Goal: Entertainment & Leisure: Consume media (video, audio)

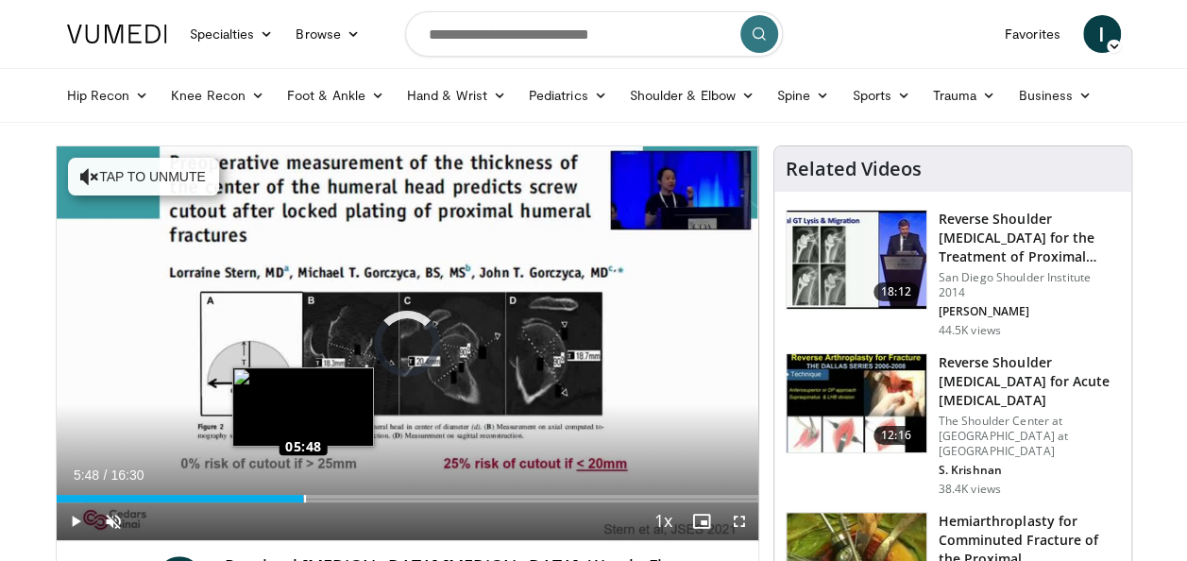
click at [302, 495] on div "Loaded : 4.01% 00:00 05:48" at bounding box center [408, 499] width 702 height 8
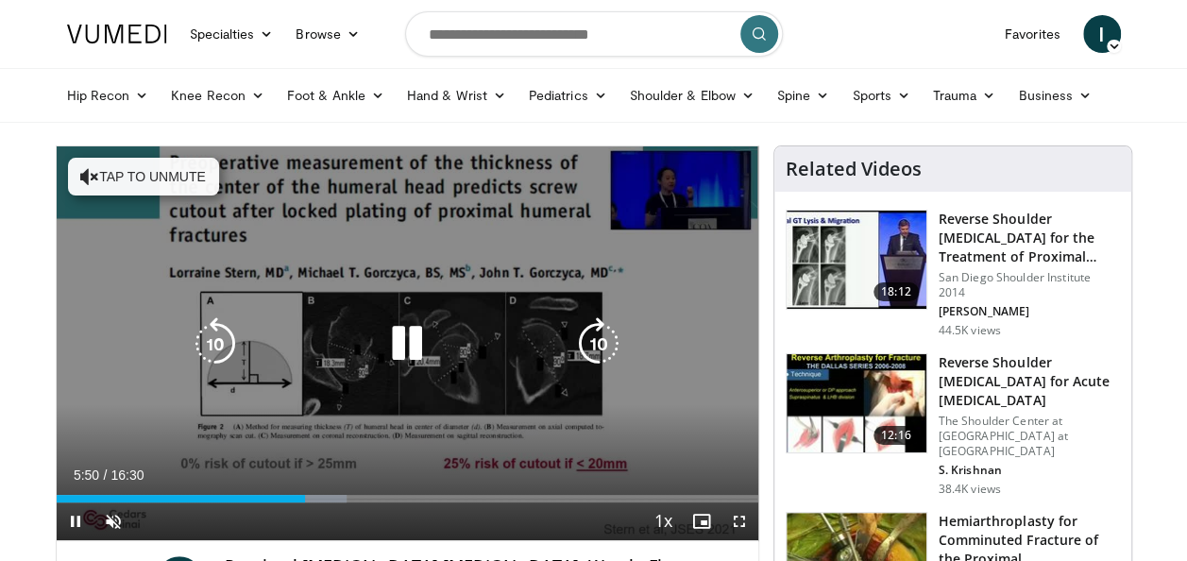
click at [220, 349] on icon "Video Player" at bounding box center [215, 343] width 53 height 53
click at [589, 332] on icon "Video Player" at bounding box center [598, 343] width 53 height 53
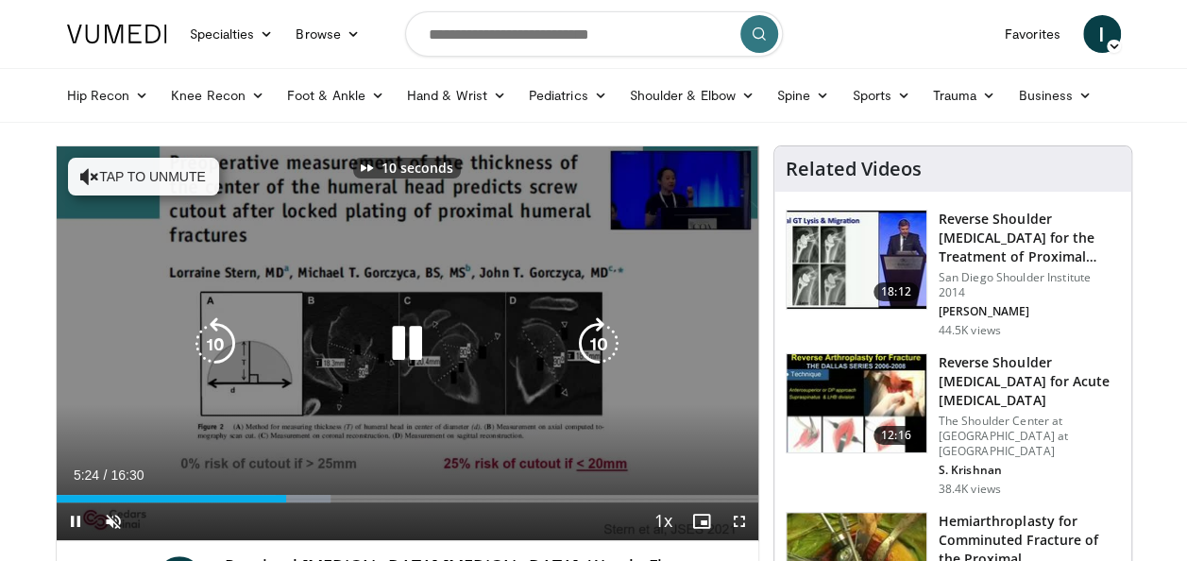
click at [417, 347] on icon "Video Player" at bounding box center [407, 343] width 53 height 53
click at [195, 351] on icon "Video Player" at bounding box center [215, 343] width 53 height 53
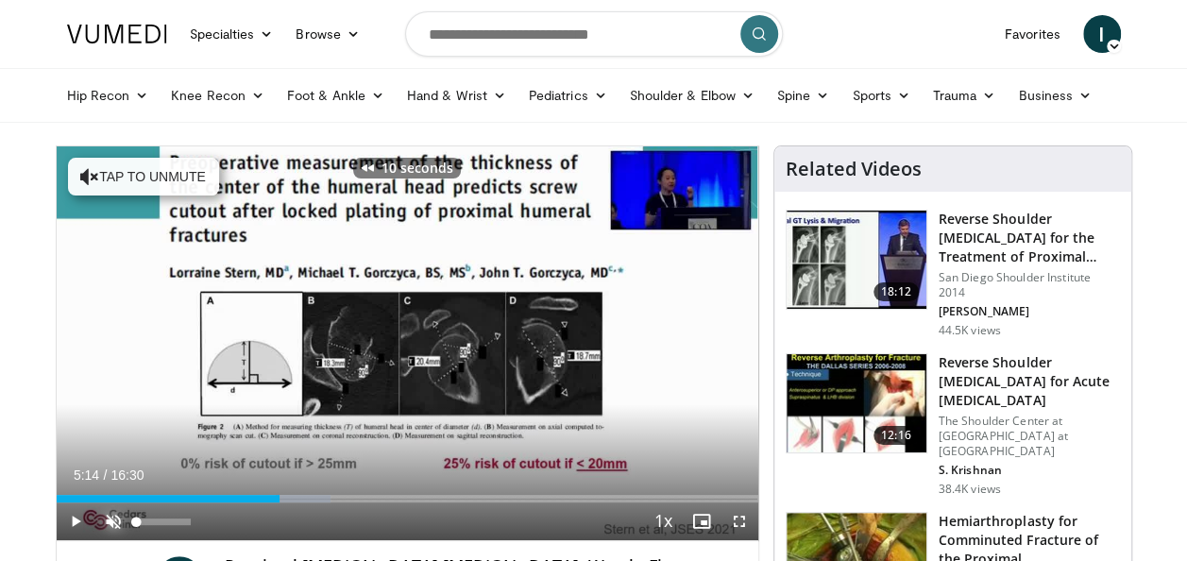
click at [115, 530] on span "Video Player" at bounding box center [113, 521] width 38 height 38
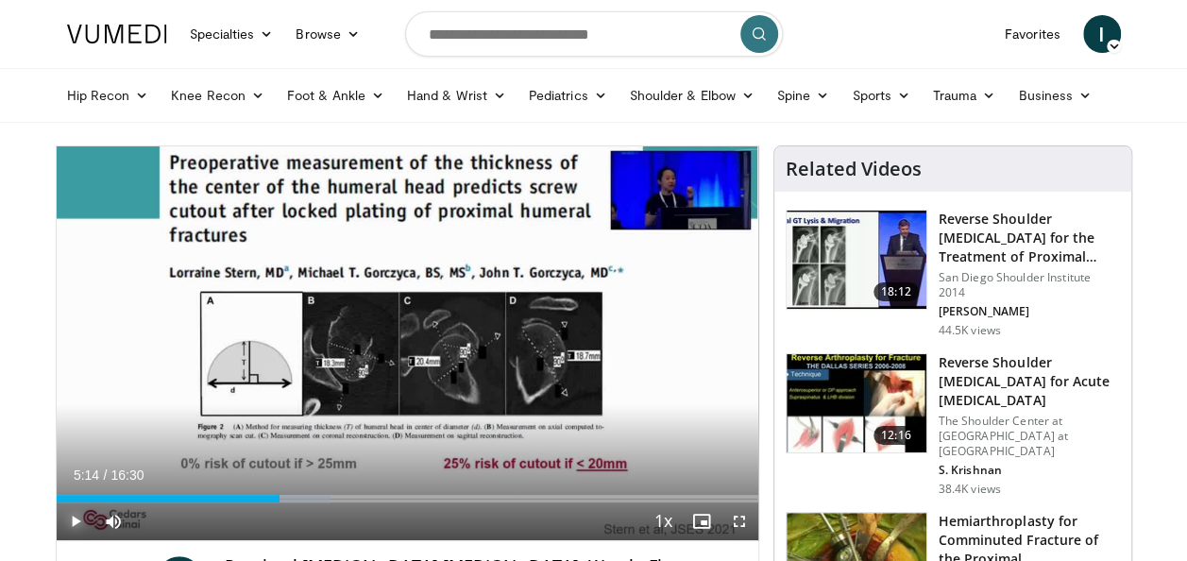
click at [74, 528] on span "Video Player" at bounding box center [76, 521] width 38 height 38
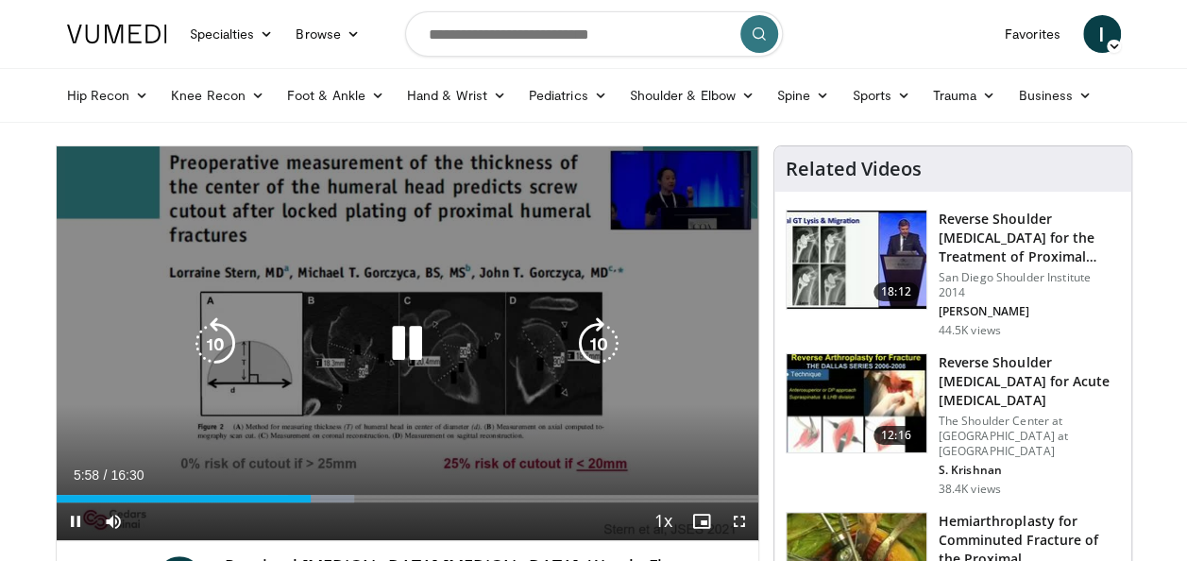
click at [212, 340] on icon "Video Player" at bounding box center [215, 343] width 53 height 53
click at [423, 349] on icon "Video Player" at bounding box center [407, 343] width 53 height 53
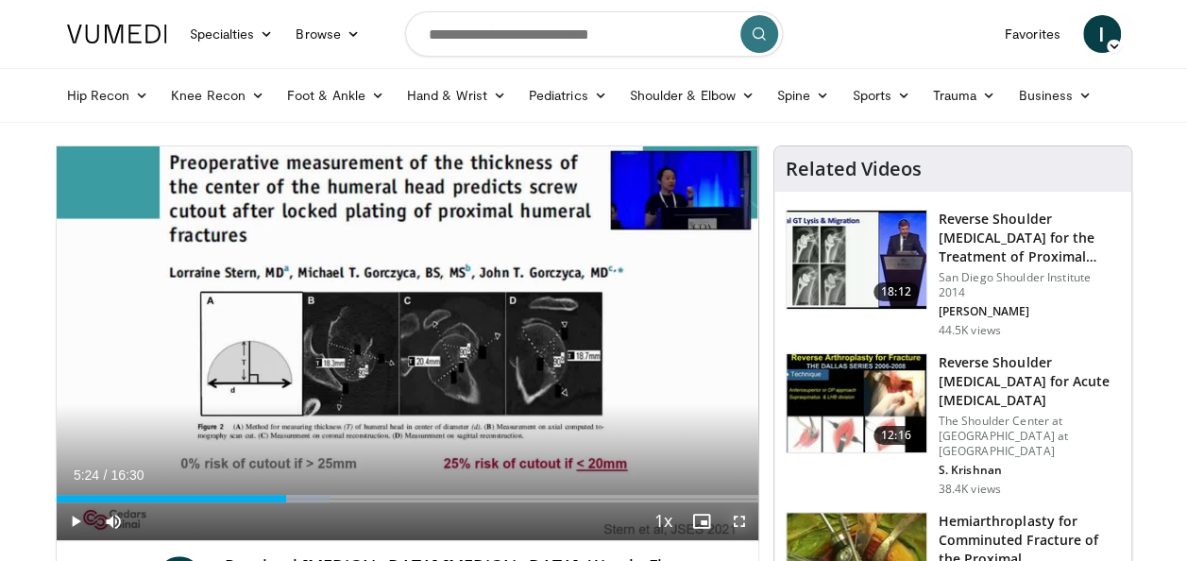
click at [742, 522] on span "Video Player" at bounding box center [740, 521] width 38 height 38
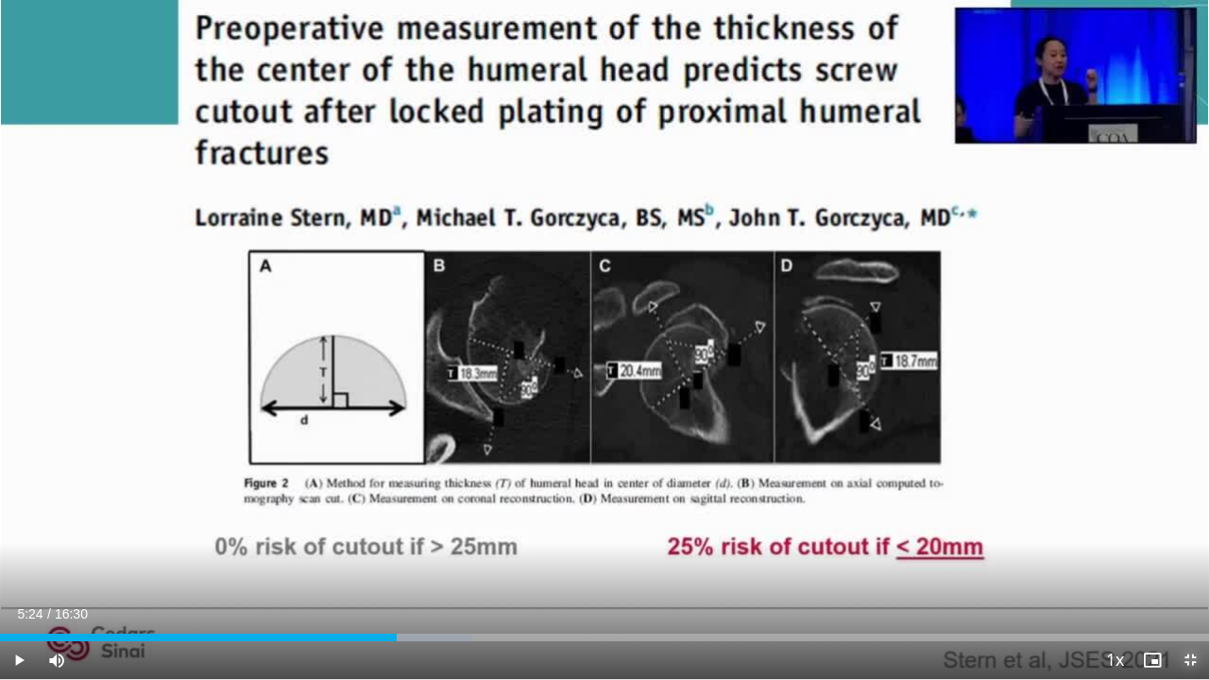
click at [1186, 560] on span "Video Player" at bounding box center [1190, 660] width 38 height 38
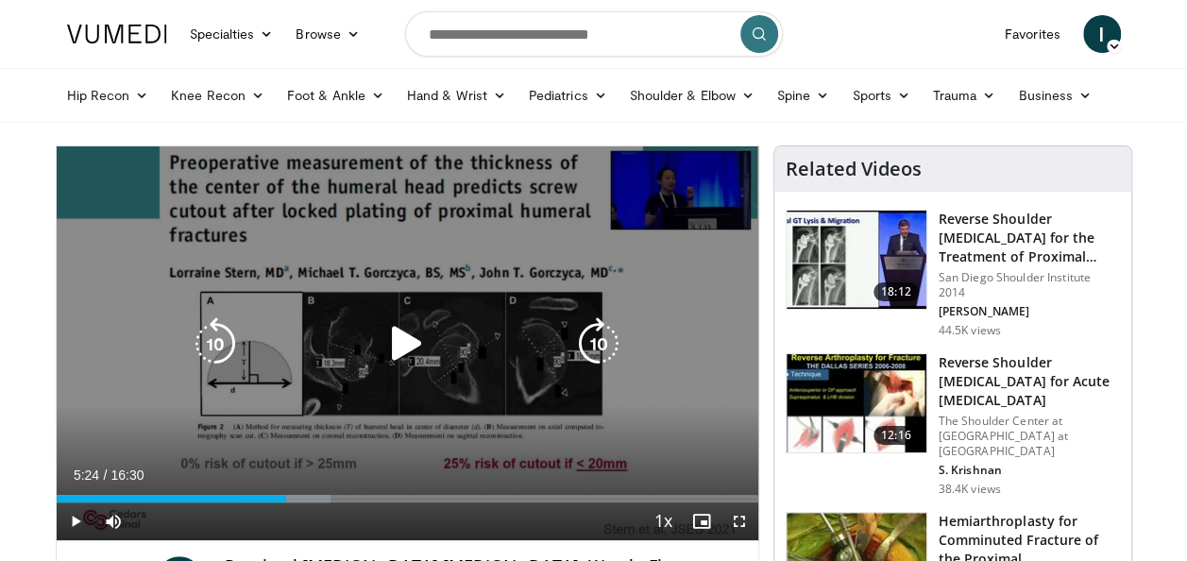
click at [406, 361] on icon "Video Player" at bounding box center [407, 343] width 53 height 53
click at [402, 338] on icon "Video Player" at bounding box center [407, 343] width 53 height 53
click at [221, 344] on icon "Video Player" at bounding box center [215, 343] width 53 height 53
click at [395, 342] on icon "Video Player" at bounding box center [407, 343] width 53 height 53
click at [399, 344] on icon "Video Player" at bounding box center [407, 343] width 53 height 53
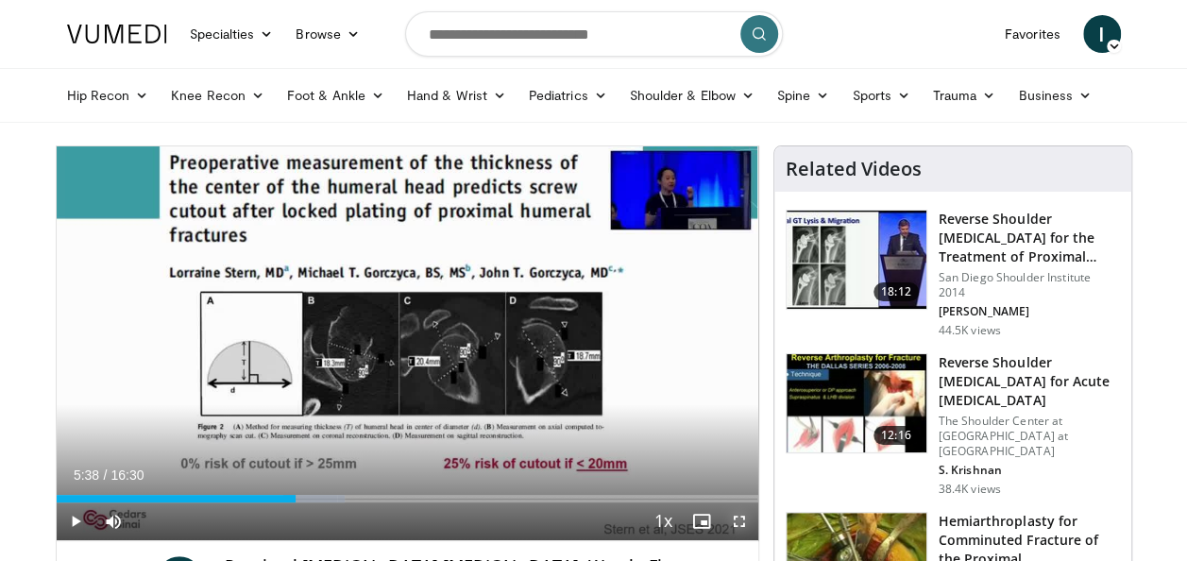
click at [746, 532] on span "Video Player" at bounding box center [740, 521] width 38 height 38
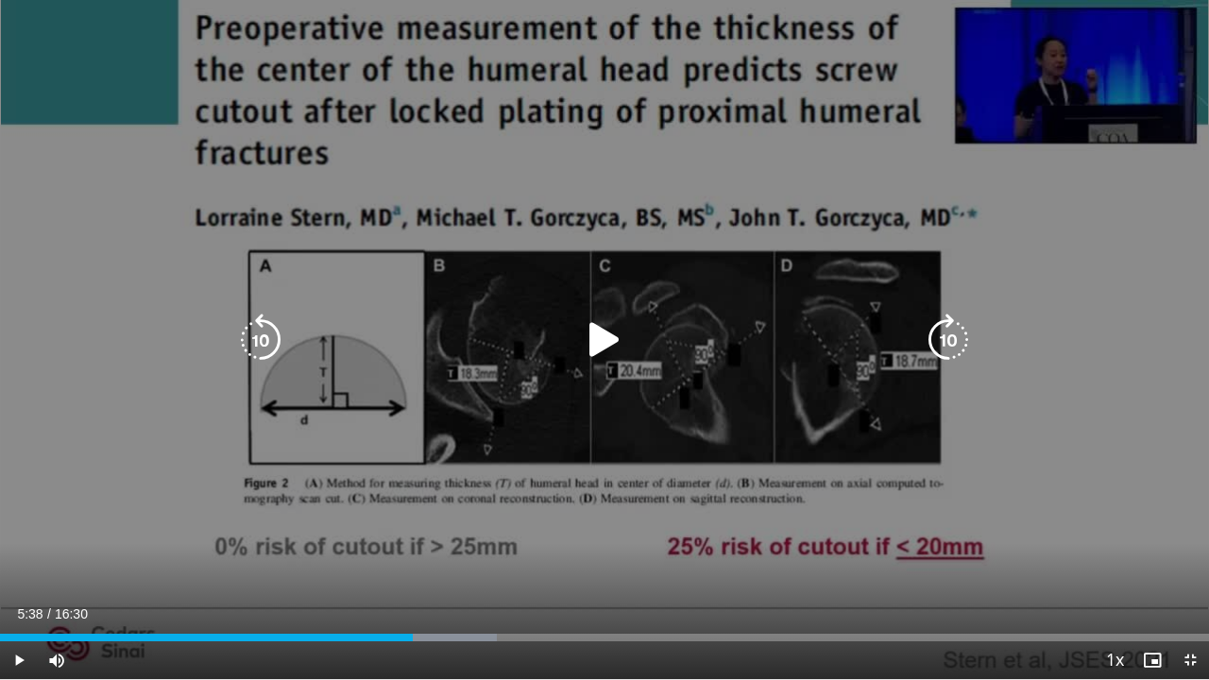
click at [939, 348] on icon "Video Player" at bounding box center [948, 340] width 53 height 53
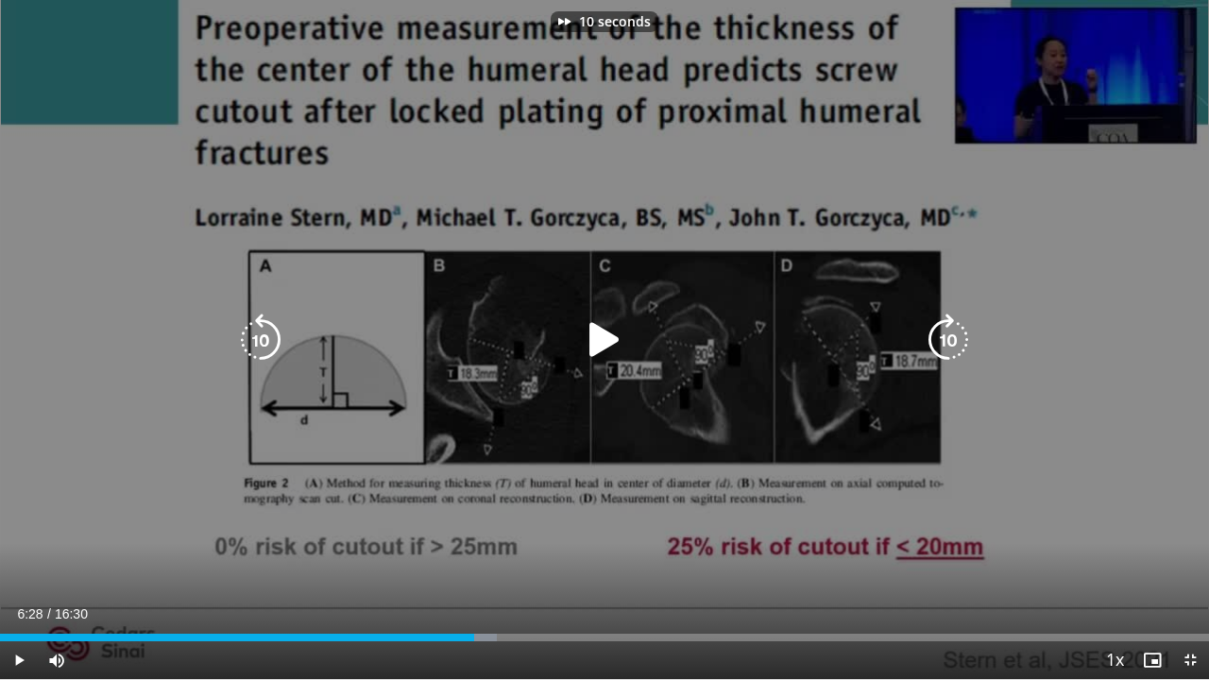
click at [939, 348] on icon "Video Player" at bounding box center [948, 340] width 53 height 53
click at [944, 326] on icon "Video Player" at bounding box center [948, 340] width 53 height 53
click at [956, 342] on icon "Video Player" at bounding box center [948, 340] width 53 height 53
click at [954, 343] on icon "Video Player" at bounding box center [948, 340] width 53 height 53
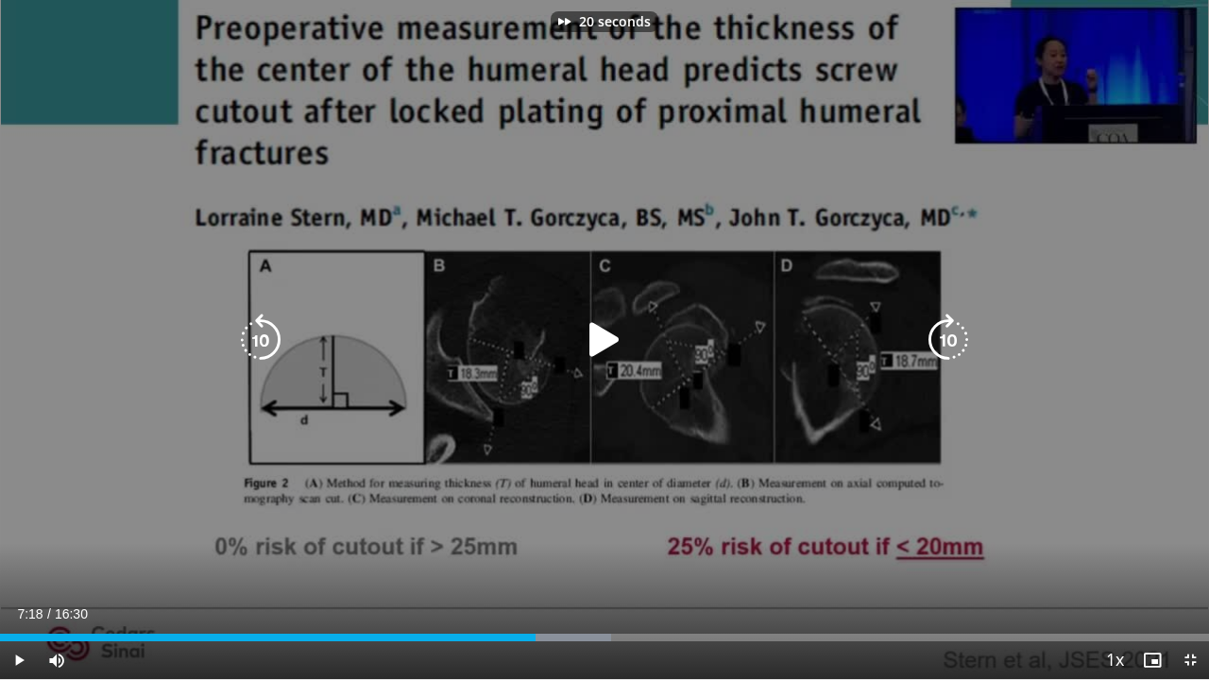
click at [954, 343] on icon "Video Player" at bounding box center [948, 340] width 53 height 53
click at [956, 345] on icon "Video Player" at bounding box center [948, 340] width 53 height 53
click at [946, 336] on icon "Video Player" at bounding box center [948, 340] width 53 height 53
click at [946, 346] on icon "Video Player" at bounding box center [948, 340] width 53 height 53
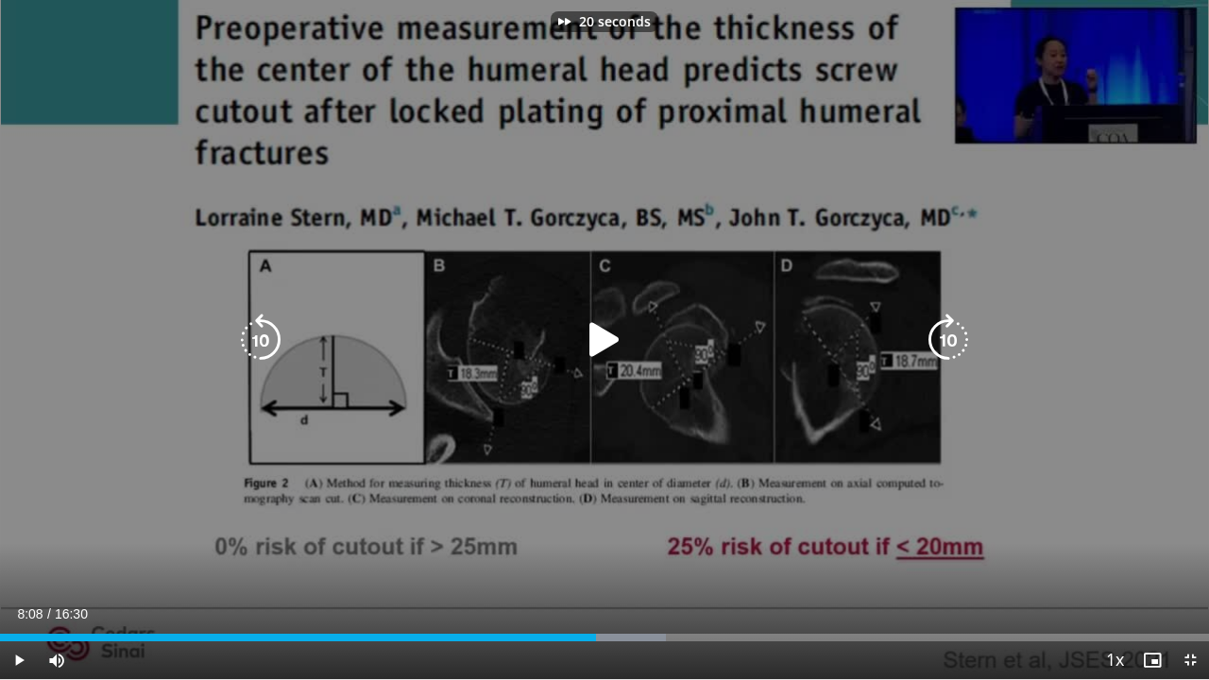
click at [946, 346] on icon "Video Player" at bounding box center [948, 340] width 53 height 53
click at [940, 345] on icon "Video Player" at bounding box center [948, 340] width 53 height 53
click at [949, 330] on icon "Video Player" at bounding box center [948, 340] width 53 height 53
click at [946, 342] on icon "Video Player" at bounding box center [948, 340] width 53 height 53
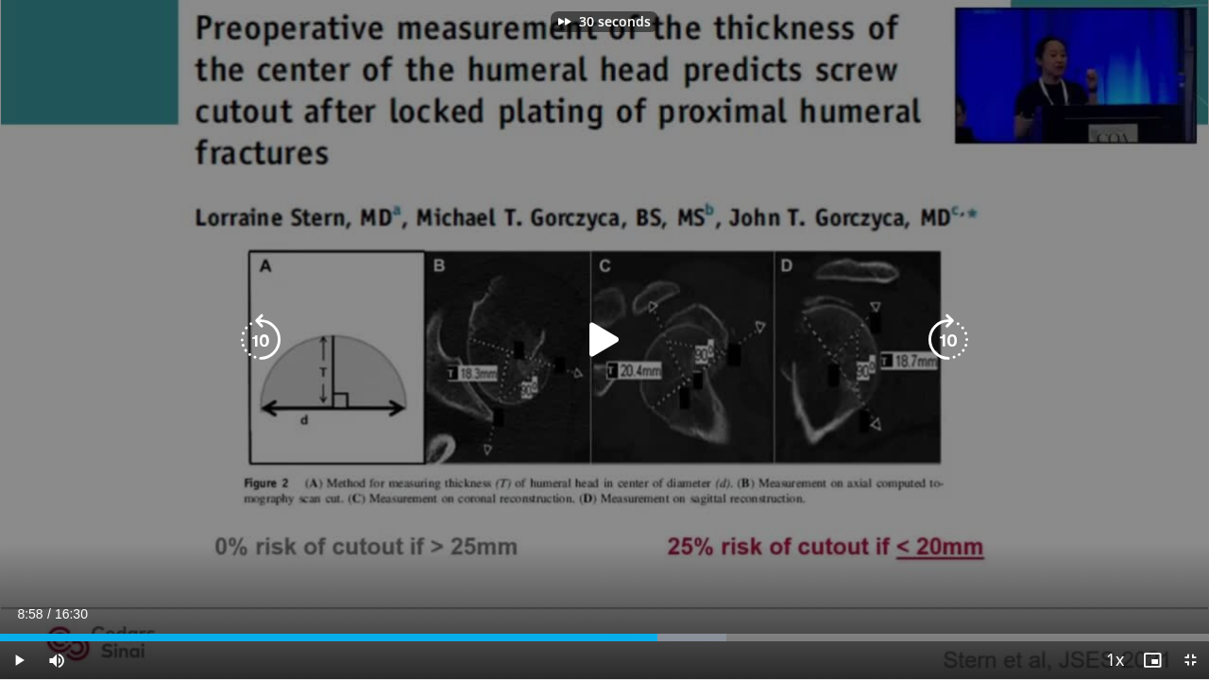
click at [946, 342] on icon "Video Player" at bounding box center [948, 340] width 53 height 53
click at [949, 326] on icon "Video Player" at bounding box center [948, 340] width 53 height 53
click at [951, 342] on icon "Video Player" at bounding box center [948, 340] width 53 height 53
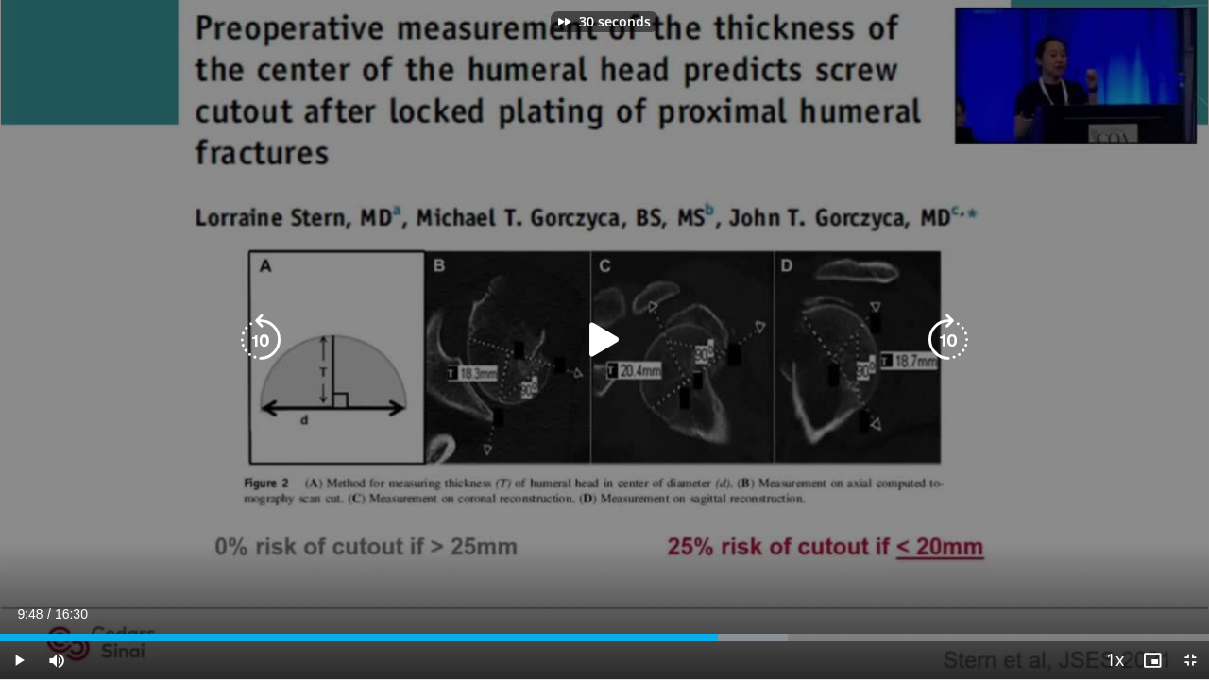
click at [951, 342] on icon "Video Player" at bounding box center [948, 340] width 53 height 53
click at [960, 348] on icon "Video Player" at bounding box center [948, 340] width 53 height 53
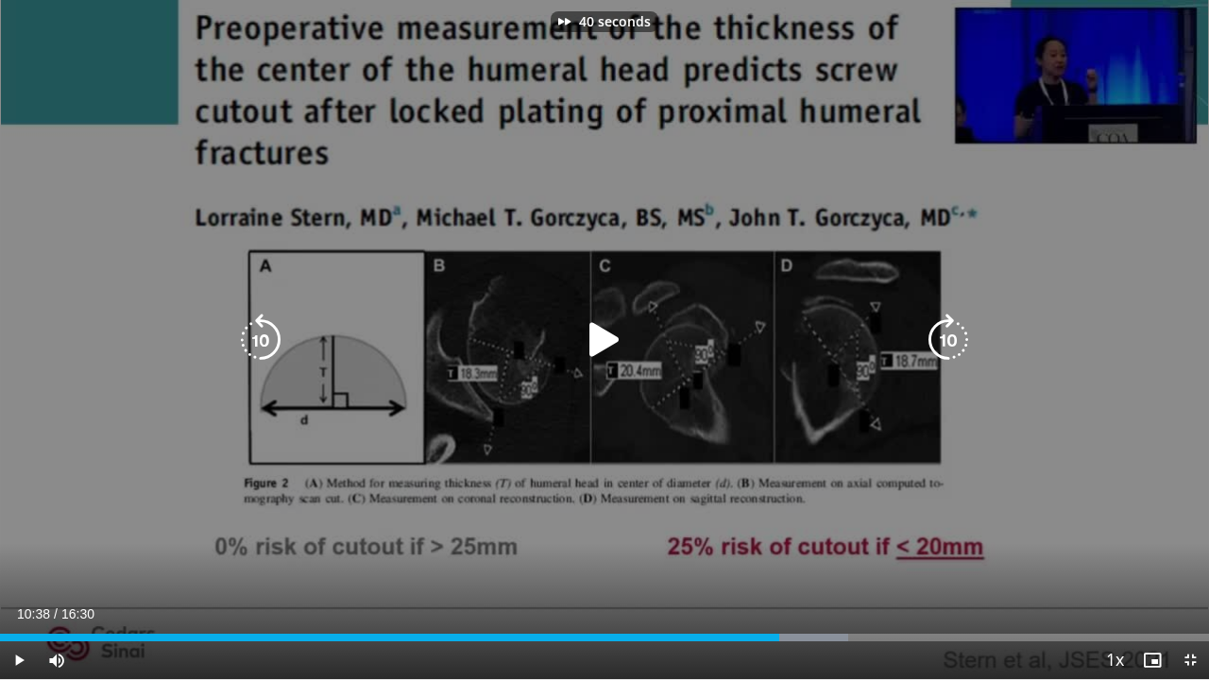
click at [960, 348] on icon "Video Player" at bounding box center [948, 340] width 53 height 53
click at [950, 333] on icon "Video Player" at bounding box center [948, 340] width 53 height 53
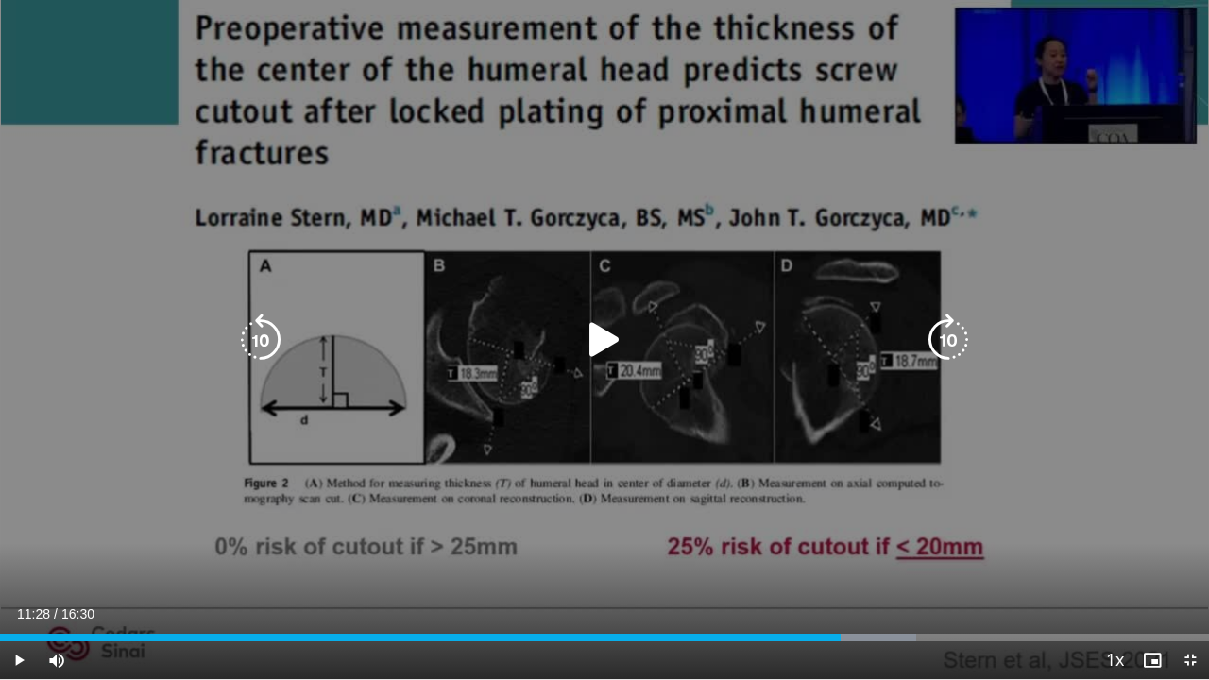
click at [953, 335] on icon "Video Player" at bounding box center [948, 340] width 53 height 53
click at [943, 336] on icon "Video Player" at bounding box center [948, 340] width 53 height 53
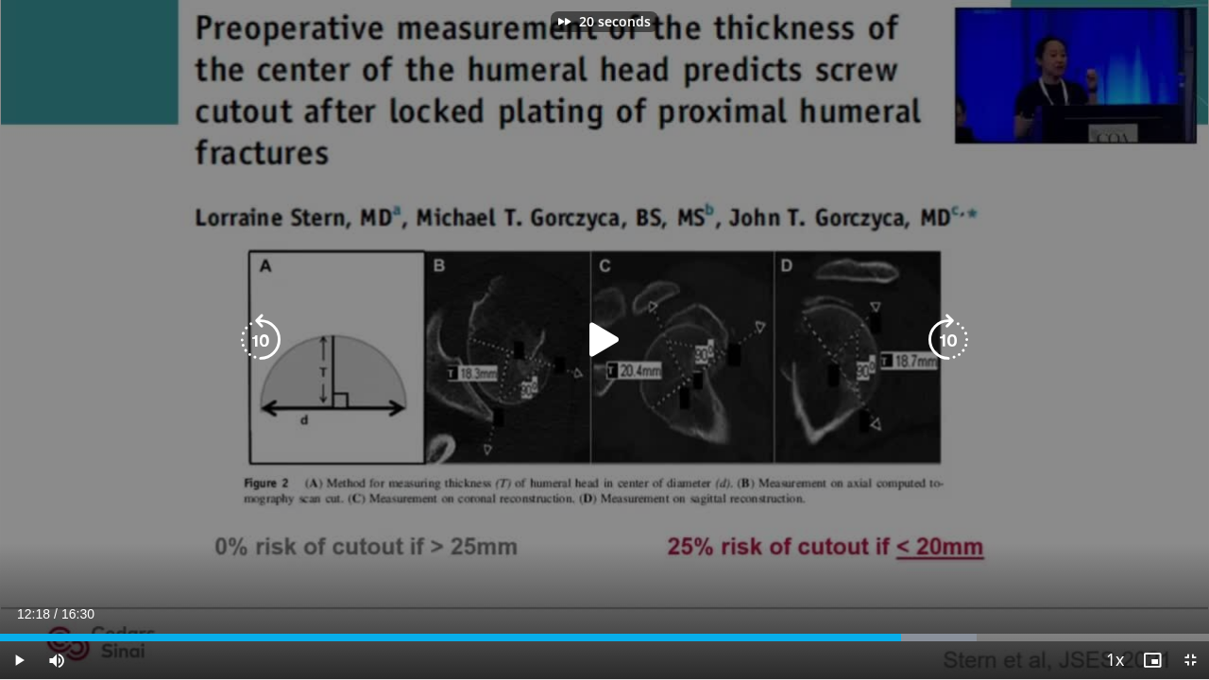
click at [943, 336] on icon "Video Player" at bounding box center [948, 340] width 53 height 53
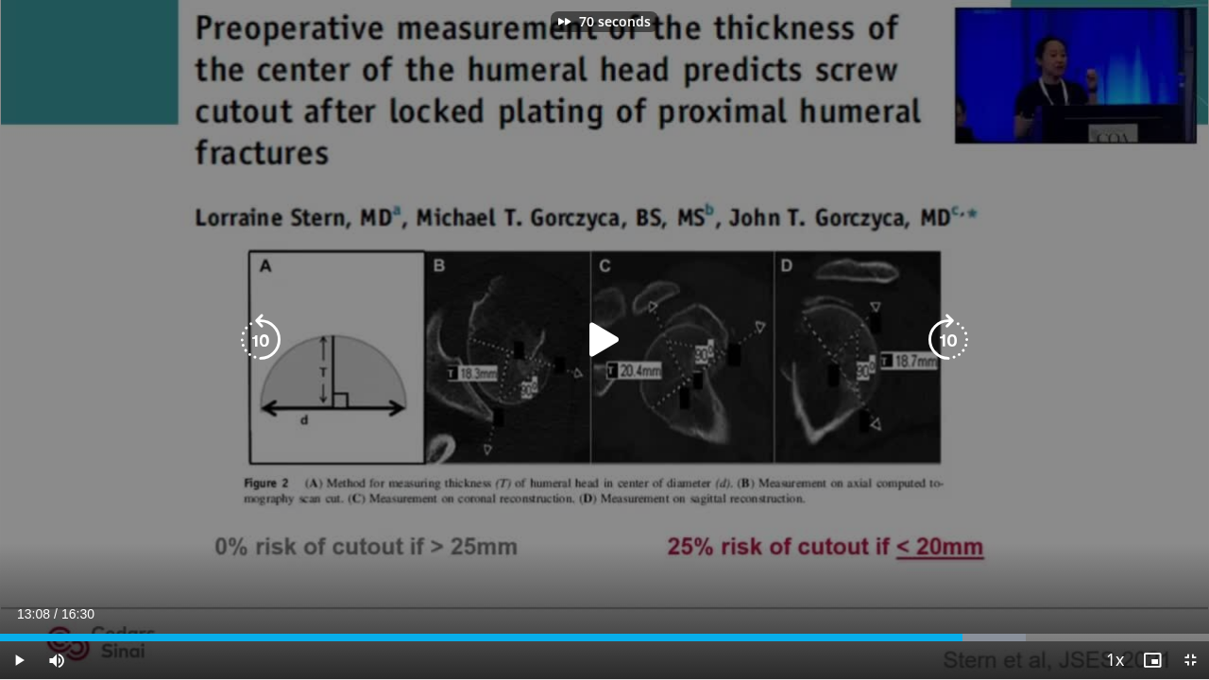
click at [943, 336] on icon "Video Player" at bounding box center [948, 340] width 53 height 53
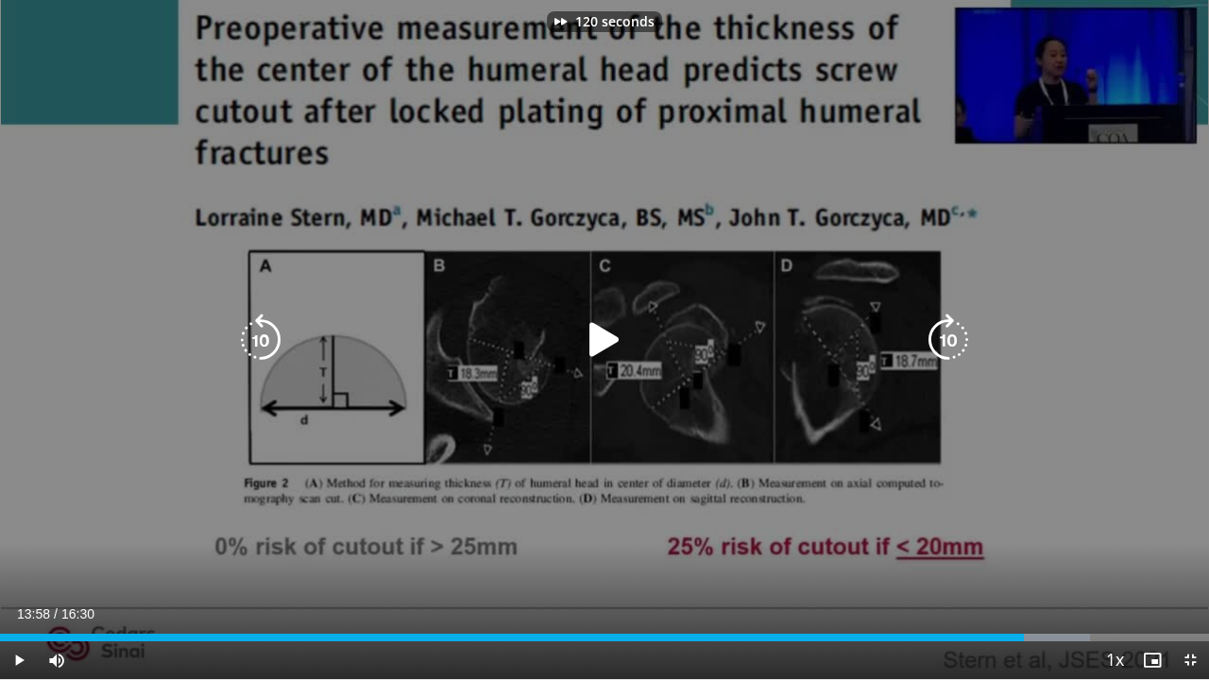
click at [943, 336] on icon "Video Player" at bounding box center [948, 340] width 53 height 53
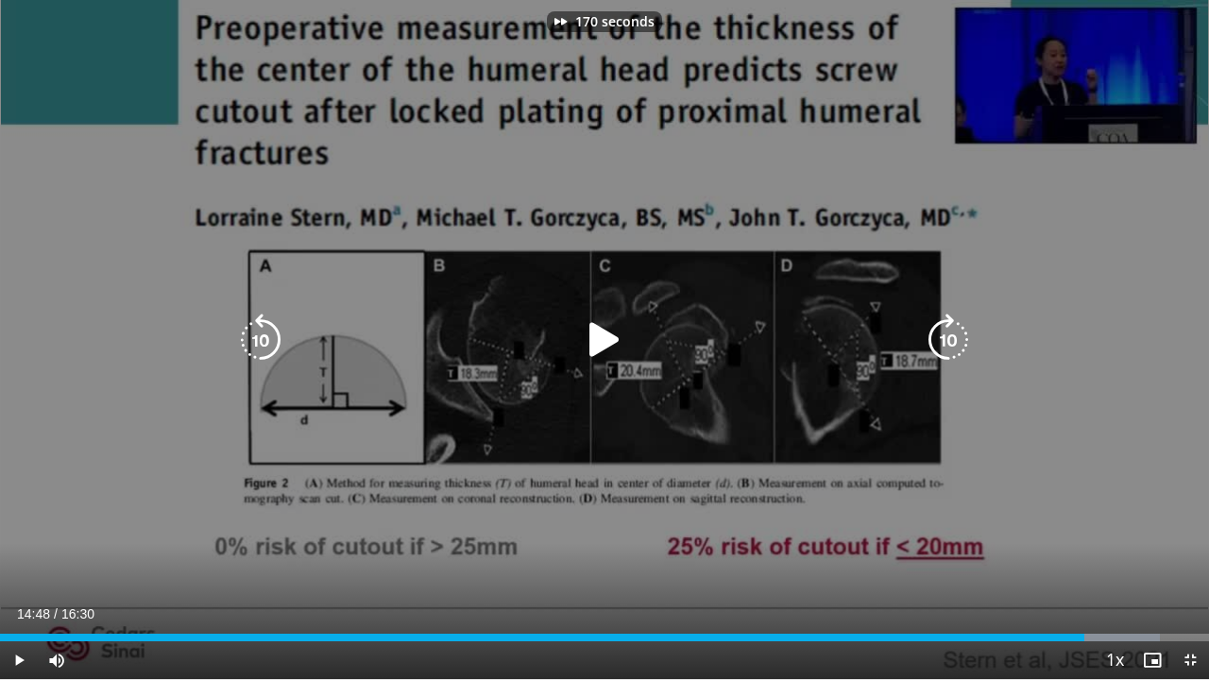
click at [943, 336] on icon "Video Player" at bounding box center [948, 340] width 53 height 53
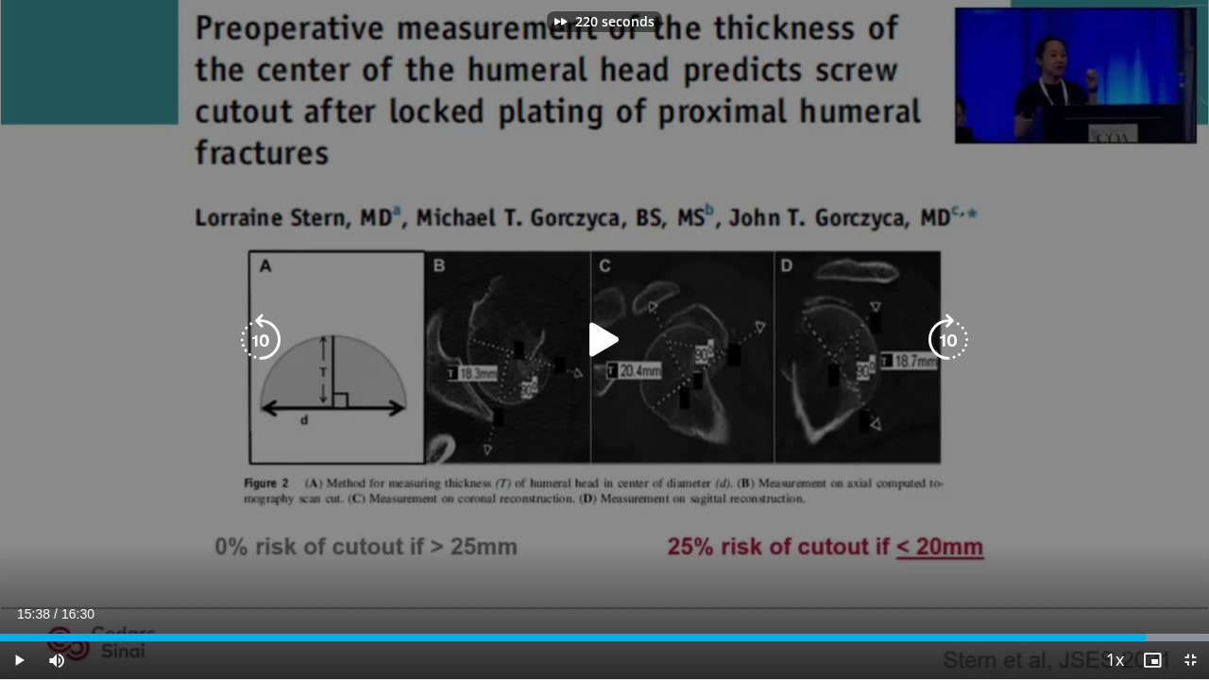
click at [943, 336] on icon "Video Player" at bounding box center [948, 340] width 53 height 53
drag, startPoint x: 247, startPoint y: 345, endPoint x: 244, endPoint y: 393, distance: 48.3
click at [244, 393] on div "250 seconds Tap to unmute" at bounding box center [604, 339] width 1209 height 679
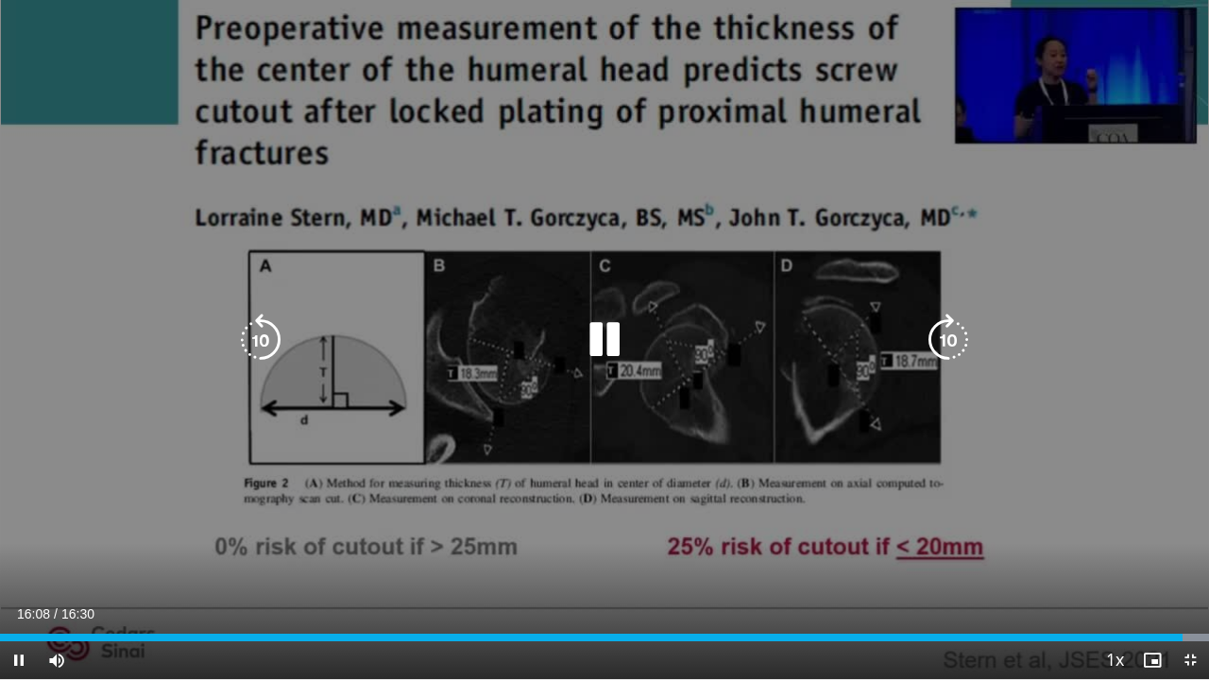
click at [244, 393] on div "250 seconds Tap to unmute" at bounding box center [604, 339] width 1209 height 679
click at [257, 334] on icon "Video Player" at bounding box center [260, 340] width 53 height 53
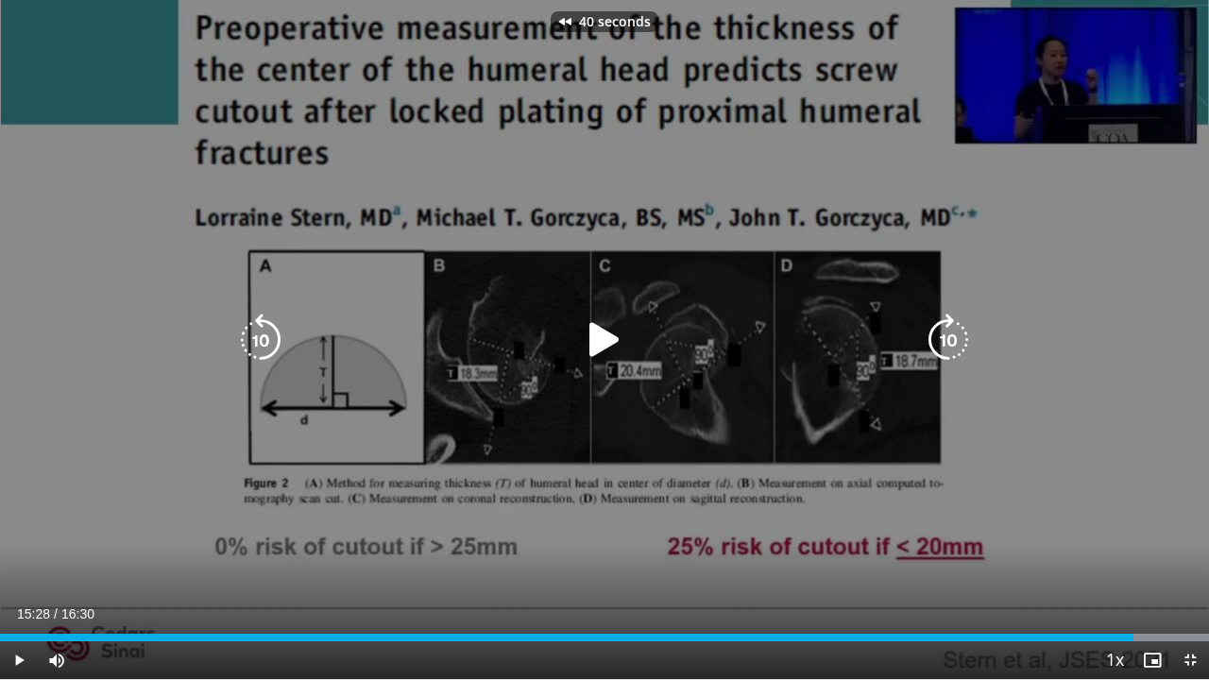
click at [257, 334] on icon "Video Player" at bounding box center [260, 340] width 53 height 53
drag, startPoint x: 257, startPoint y: 334, endPoint x: 268, endPoint y: 336, distance: 11.5
click at [268, 336] on div "60 seconds Tap to unmute" at bounding box center [604, 339] width 1209 height 679
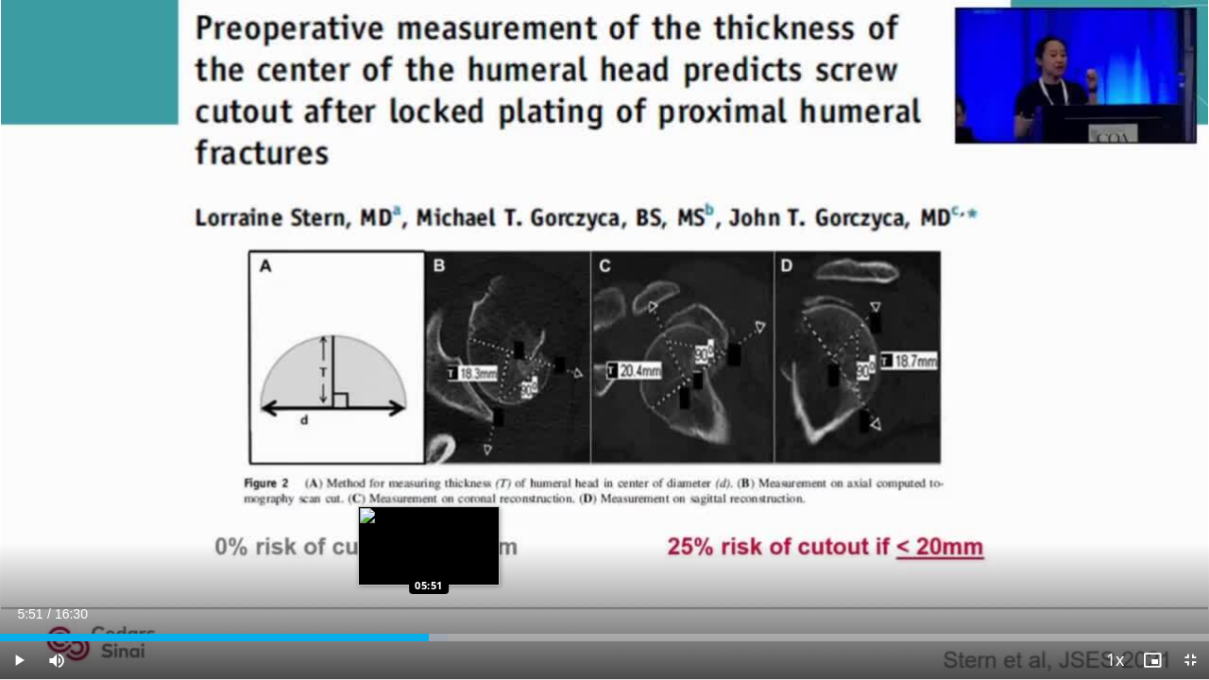
click at [429, 560] on div "Loaded : 37.07% 05:51 05:51" at bounding box center [604, 632] width 1209 height 18
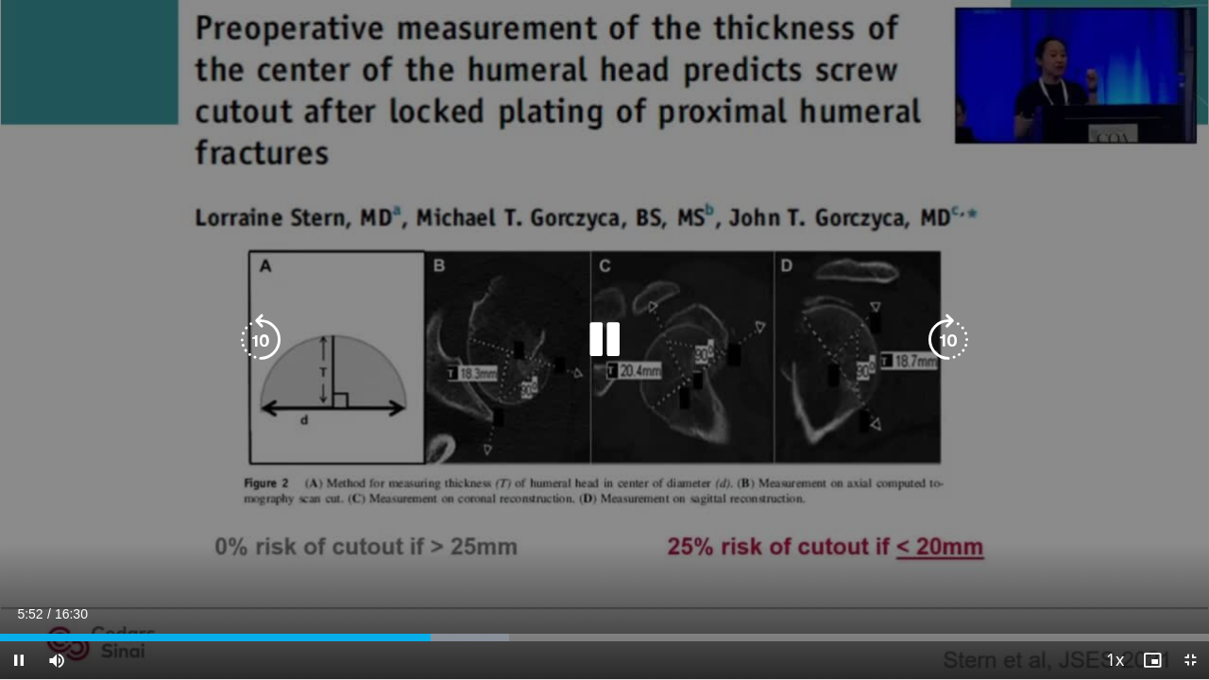
click at [260, 340] on icon "Video Player" at bounding box center [260, 340] width 53 height 53
click at [610, 351] on icon "Video Player" at bounding box center [604, 340] width 53 height 53
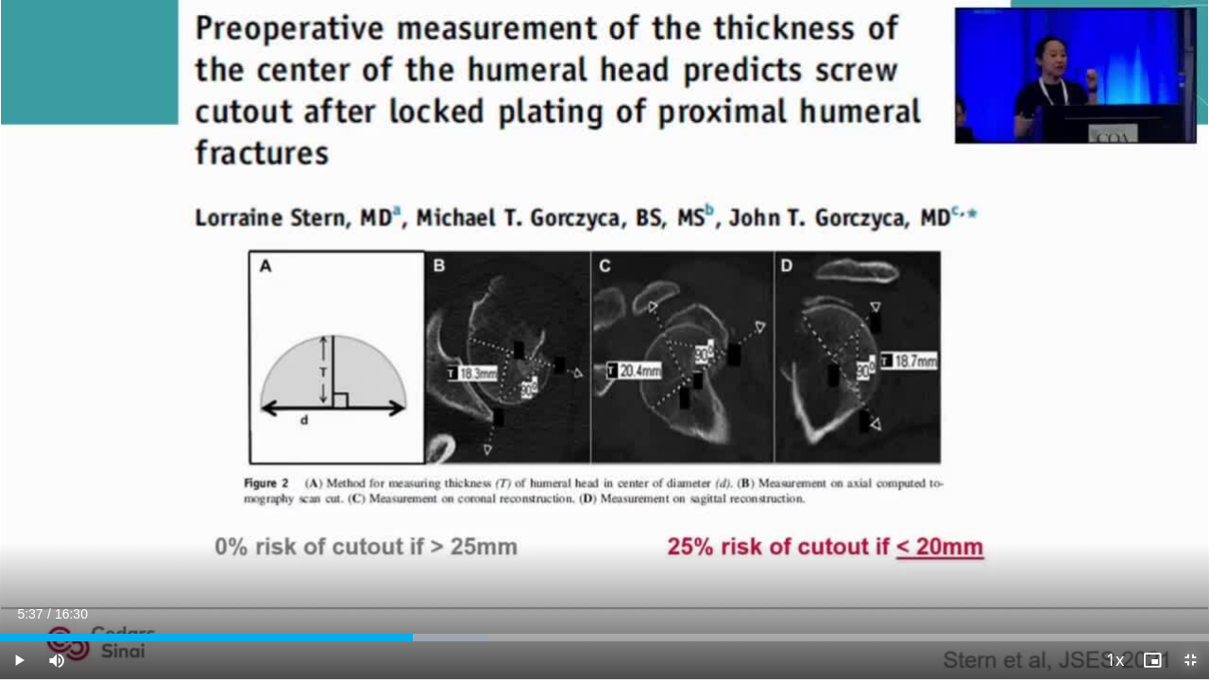
click at [1186, 560] on span "Video Player" at bounding box center [1190, 660] width 38 height 38
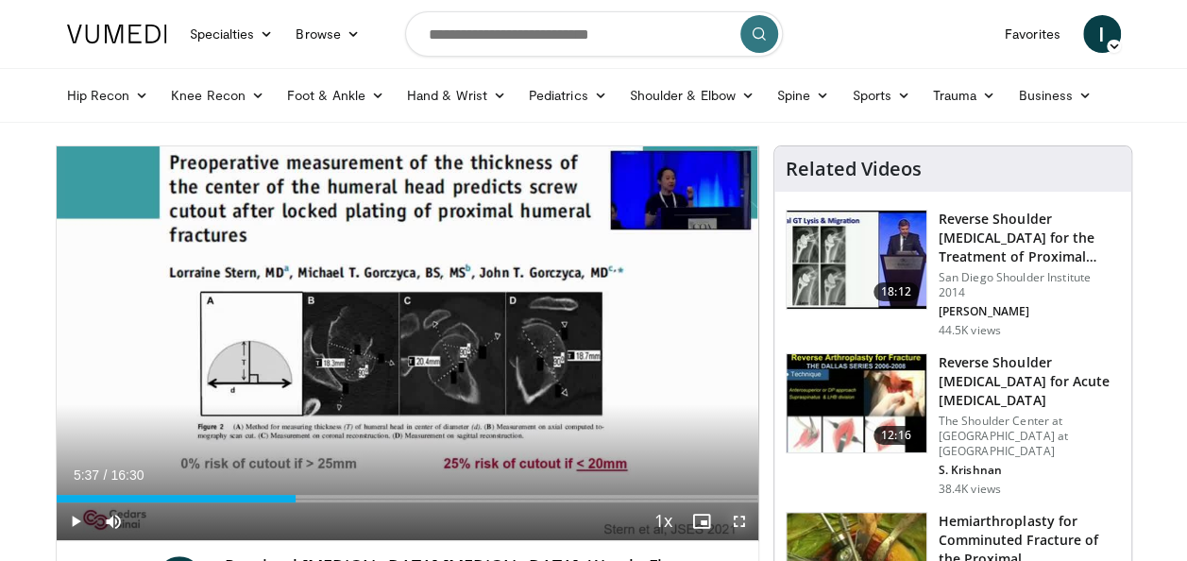
click at [729, 518] on span "Video Player" at bounding box center [740, 521] width 38 height 38
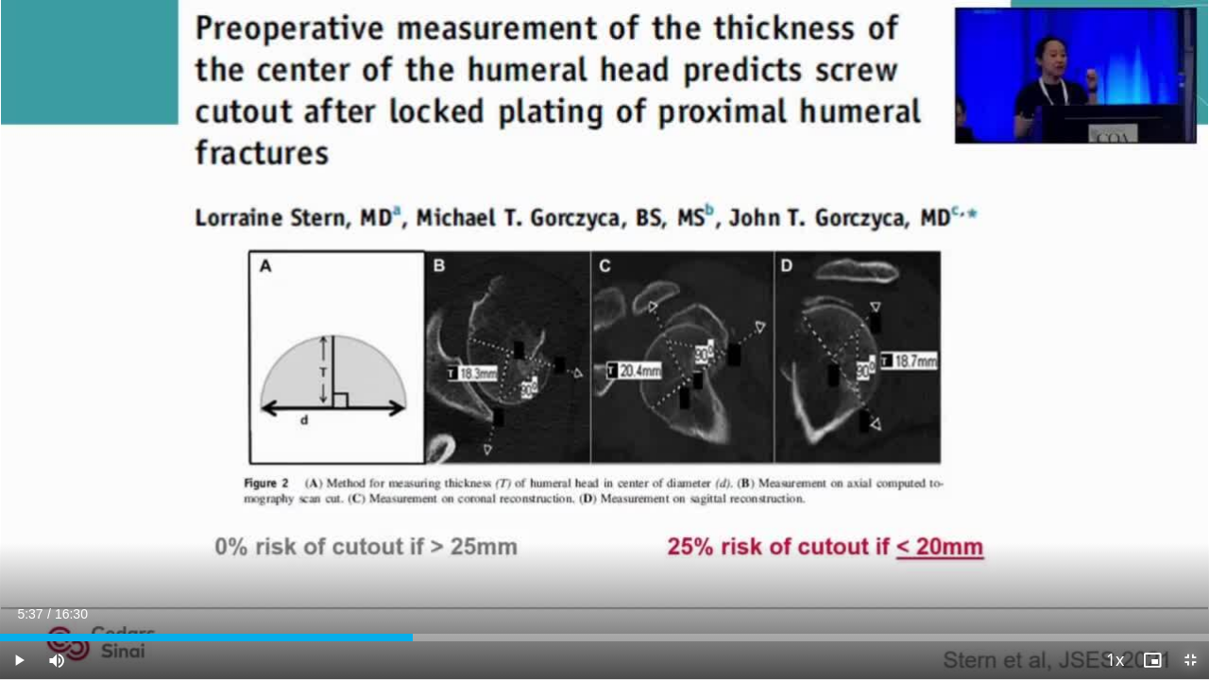
click at [1186, 560] on span "Video Player" at bounding box center [1190, 660] width 38 height 38
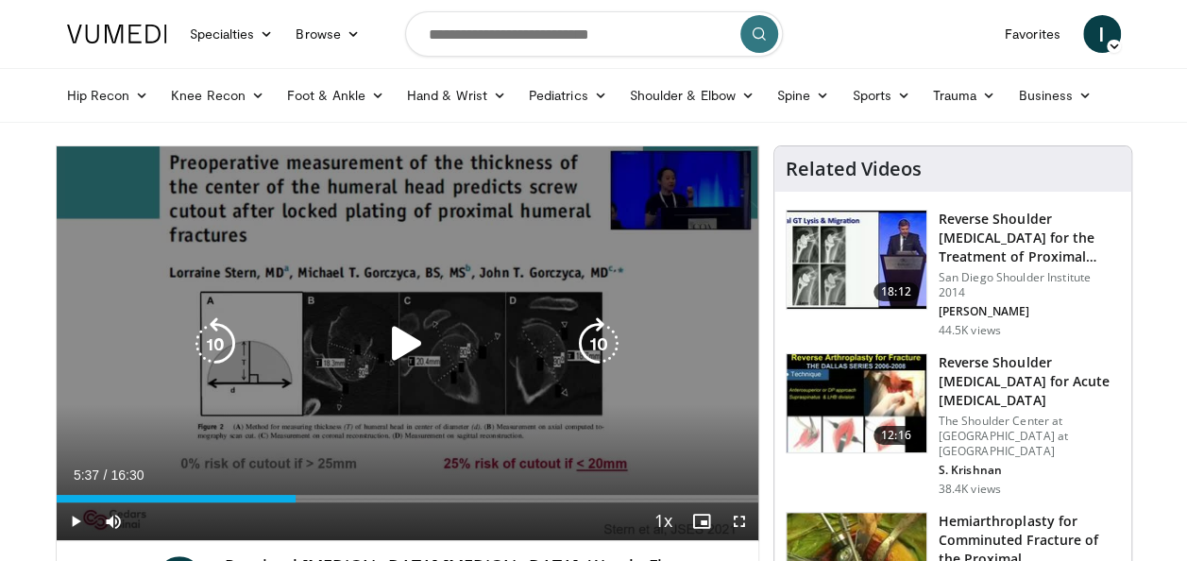
click at [604, 345] on icon "Video Player" at bounding box center [598, 343] width 53 height 53
click at [216, 365] on icon "Video Player" at bounding box center [215, 343] width 53 height 53
click at [595, 338] on icon "Video Player" at bounding box center [598, 343] width 53 height 53
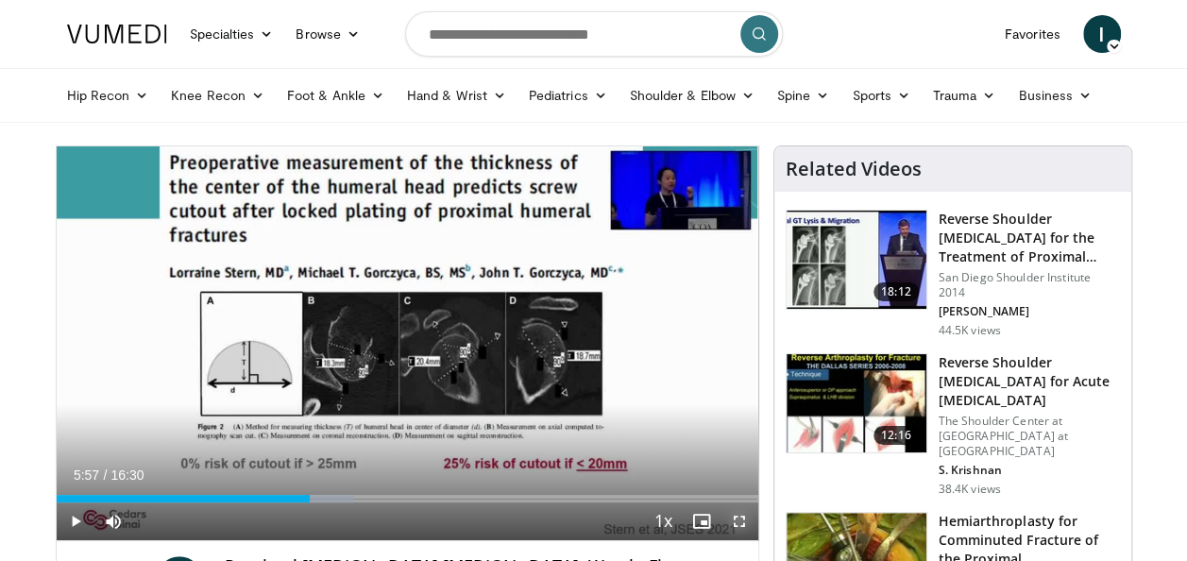
click at [738, 524] on span "Video Player" at bounding box center [740, 521] width 38 height 38
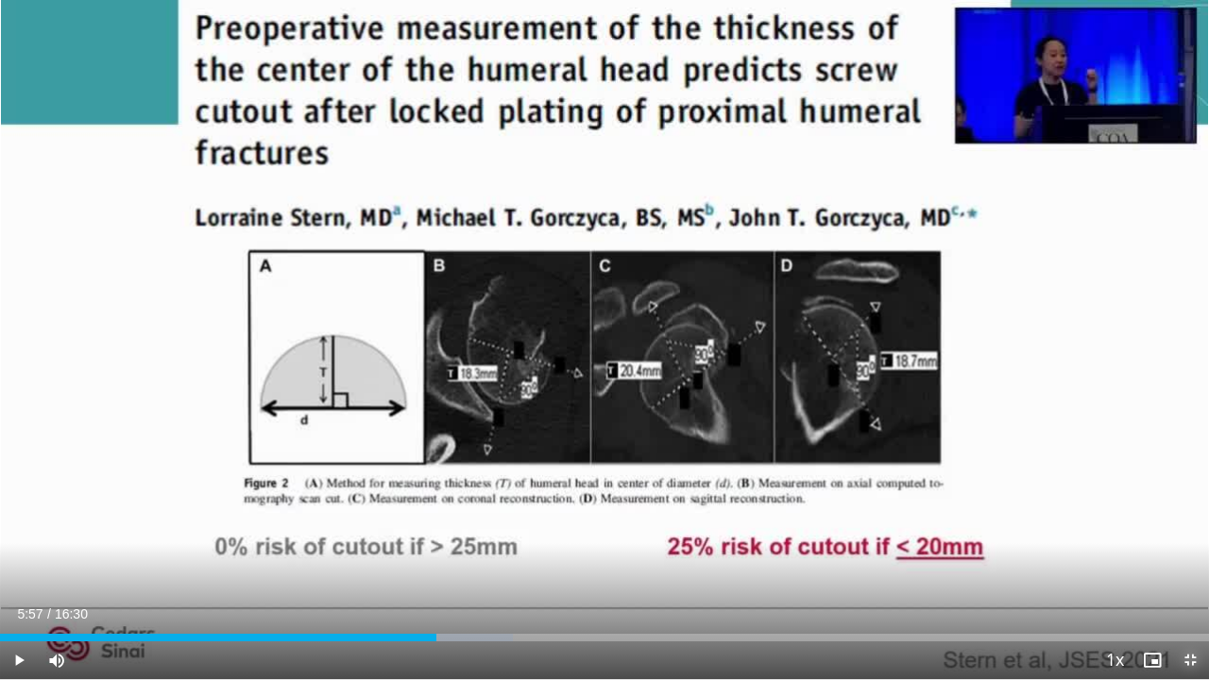
click at [1186, 560] on span "Video Player" at bounding box center [1190, 660] width 38 height 38
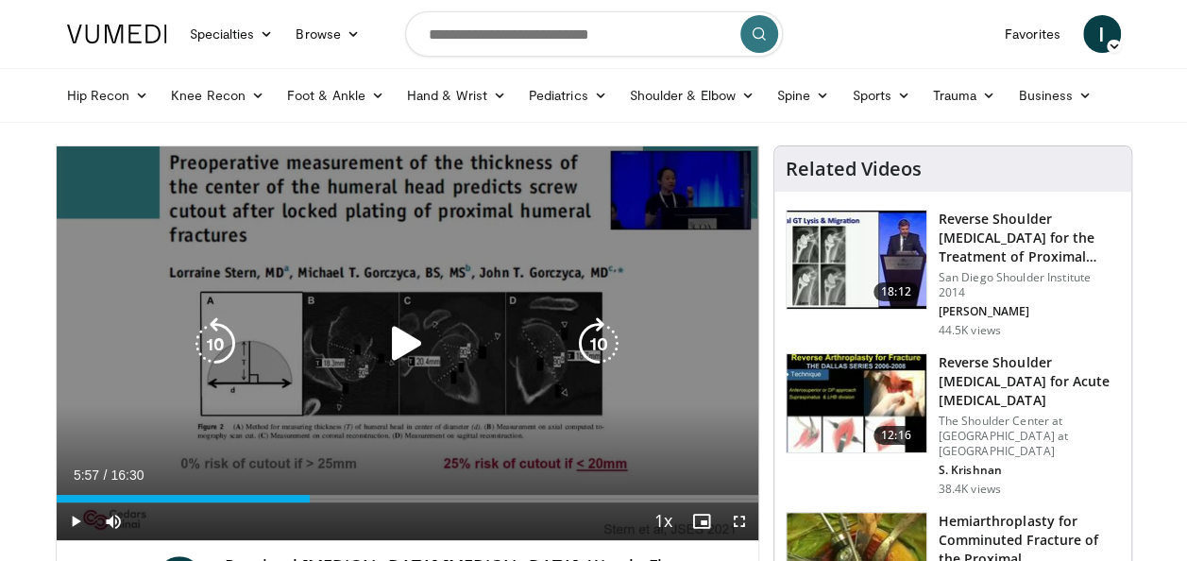
click at [402, 331] on icon "Video Player" at bounding box center [407, 343] width 53 height 53
click at [596, 339] on icon "Video Player" at bounding box center [598, 343] width 53 height 53
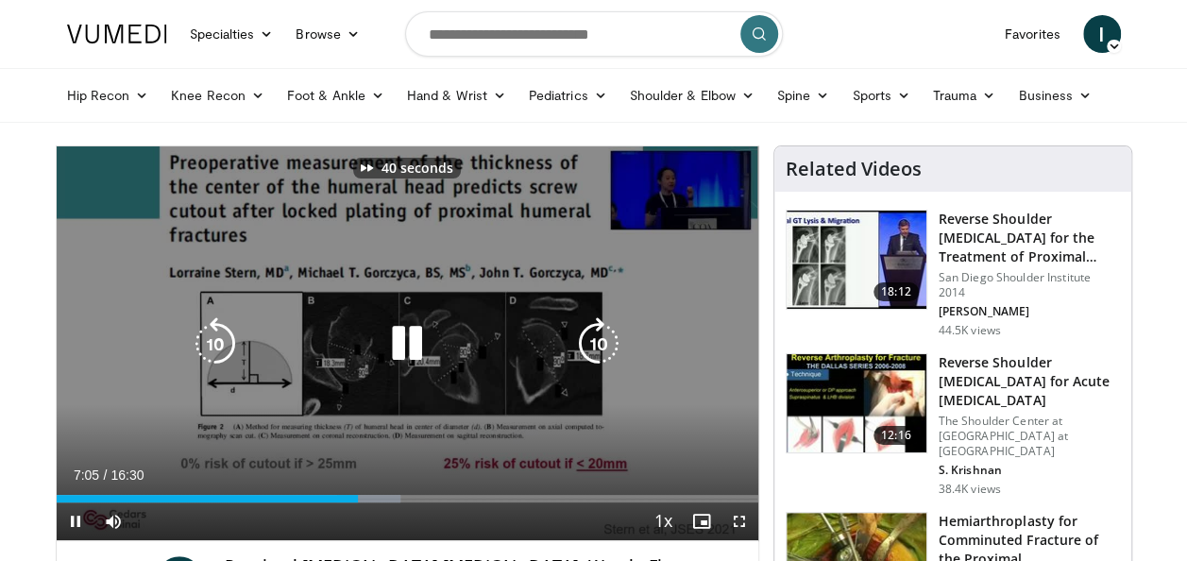
click at [596, 339] on icon "Video Player" at bounding box center [598, 343] width 53 height 53
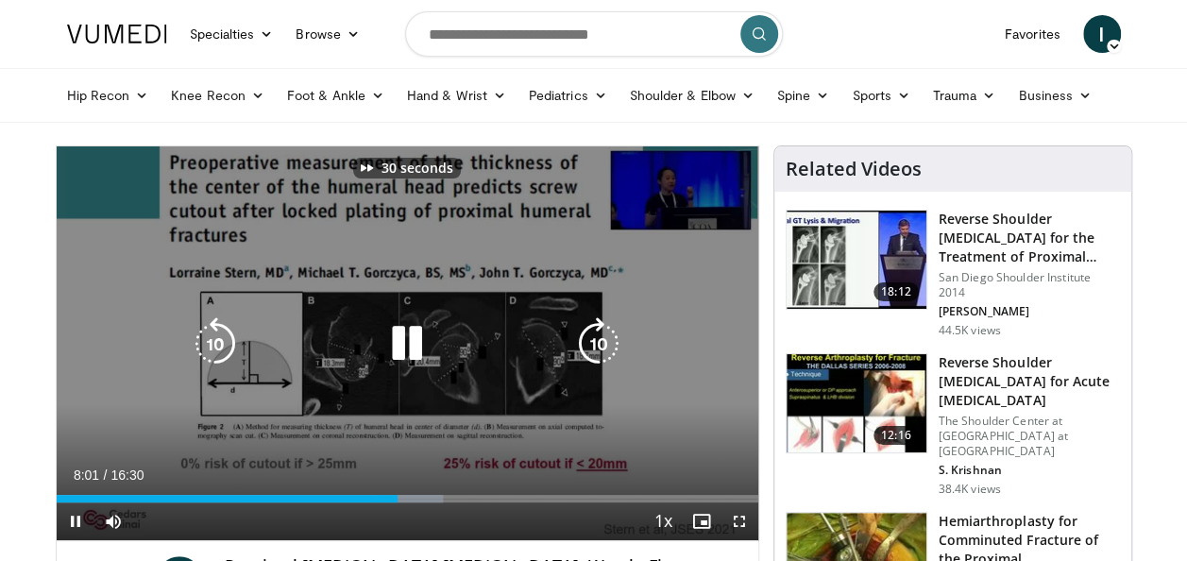
click at [596, 339] on icon "Video Player" at bounding box center [598, 343] width 53 height 53
click at [223, 346] on icon "Video Player" at bounding box center [215, 343] width 53 height 53
click at [414, 336] on icon "Video Player" at bounding box center [407, 343] width 53 height 53
click at [414, 336] on div "10 seconds Tap to unmute" at bounding box center [408, 343] width 702 height 394
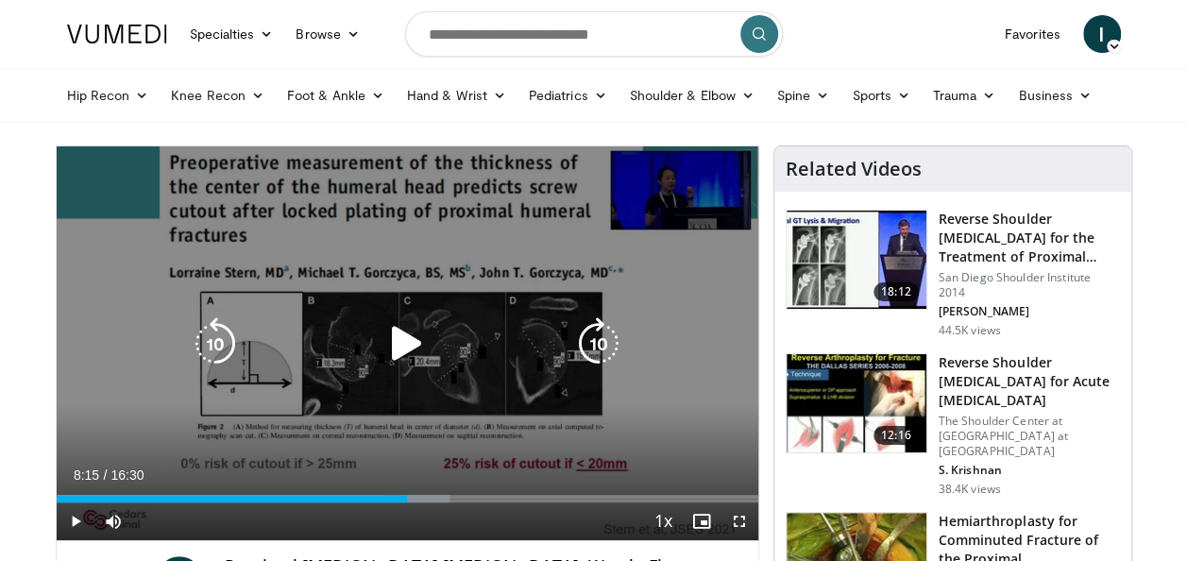
click at [214, 342] on icon "Video Player" at bounding box center [215, 343] width 53 height 53
click at [408, 337] on icon "Video Player" at bounding box center [407, 343] width 53 height 53
click at [412, 351] on icon "Video Player" at bounding box center [407, 343] width 53 height 53
